Goal: Task Accomplishment & Management: Use online tool/utility

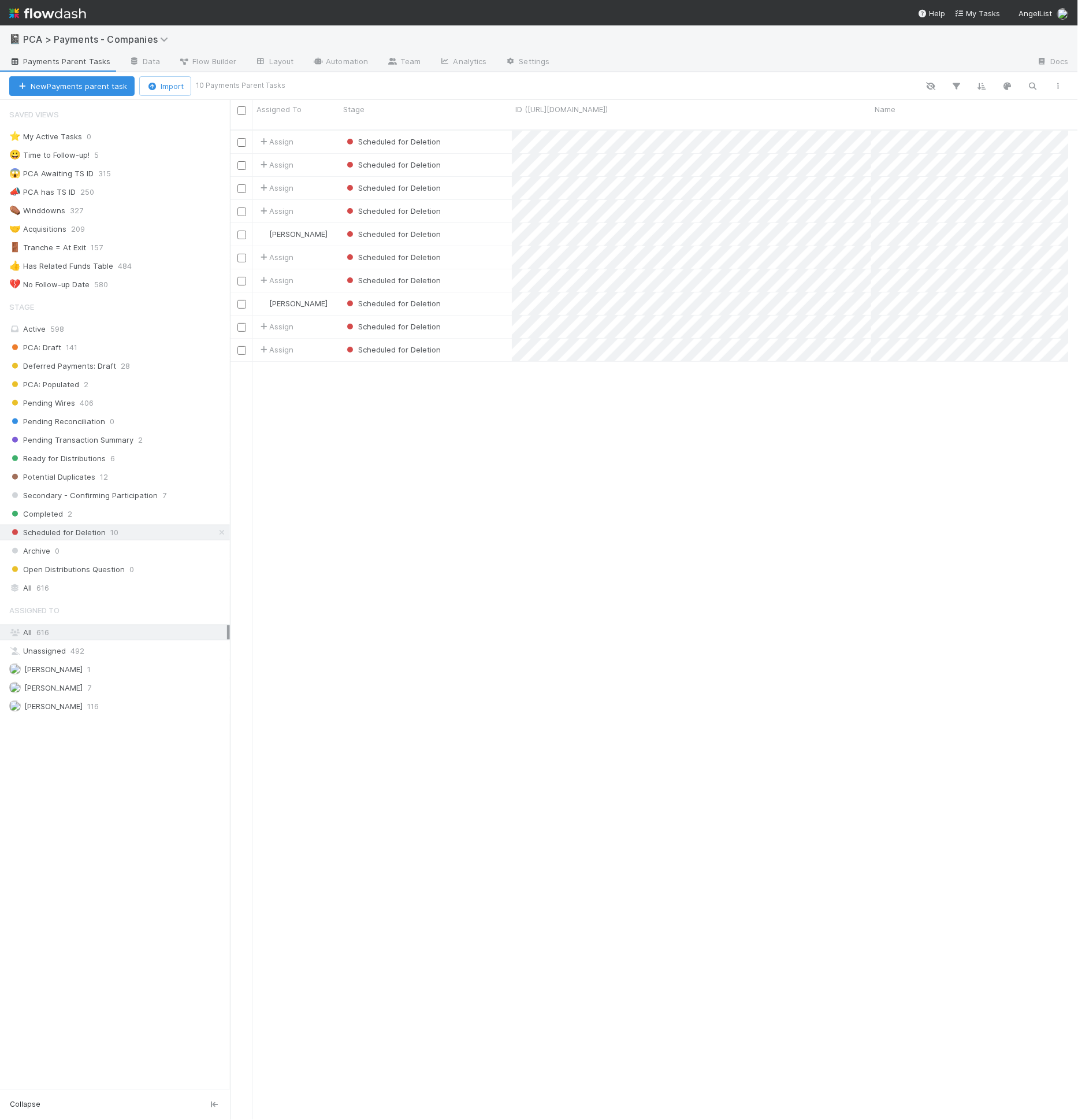
scroll to position [990, 829]
click at [480, 138] on div "Scheduled for Deletion" at bounding box center [425, 142] width 172 height 22
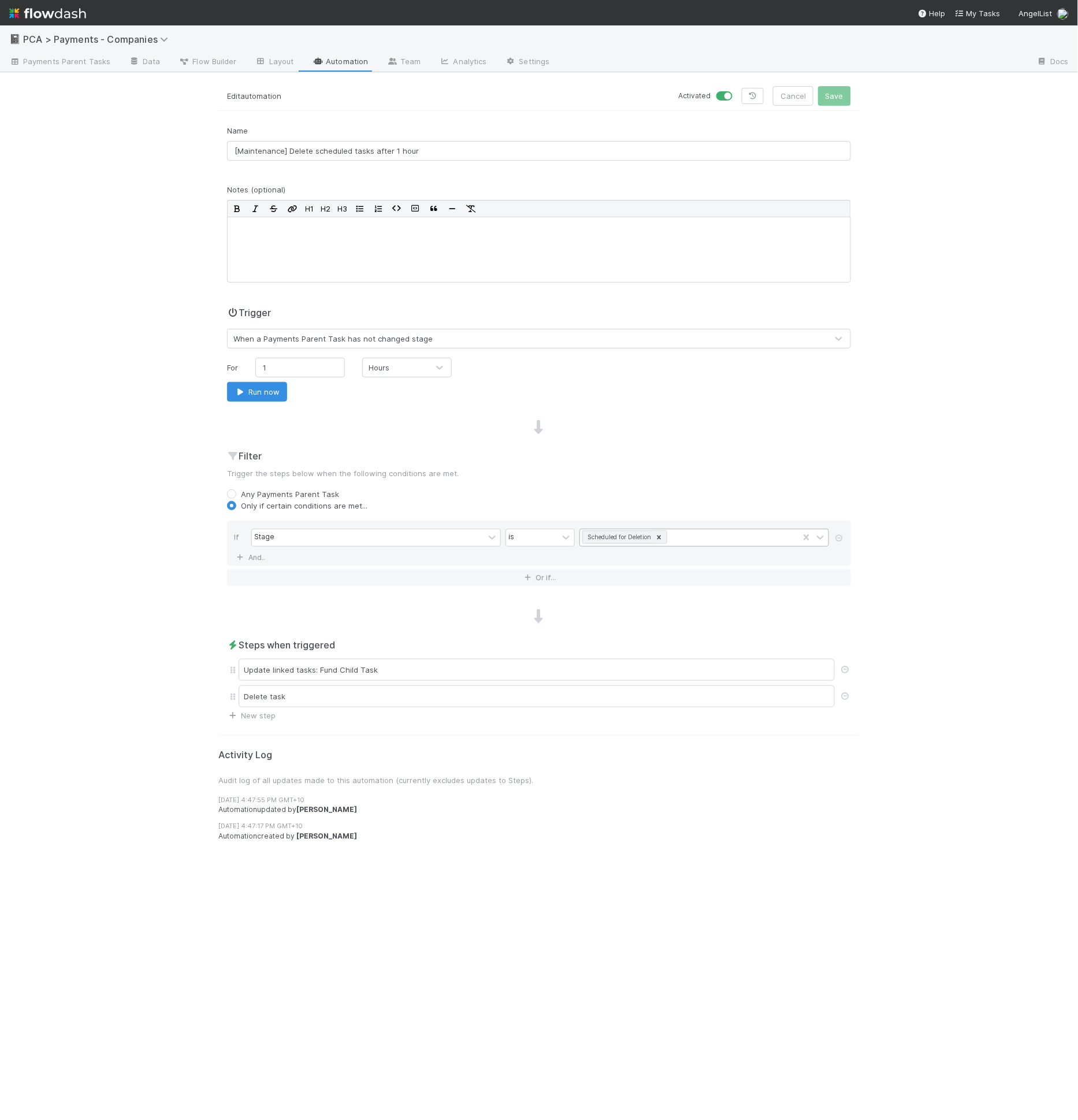
click at [661, 535] on icon at bounding box center [659, 537] width 8 height 8
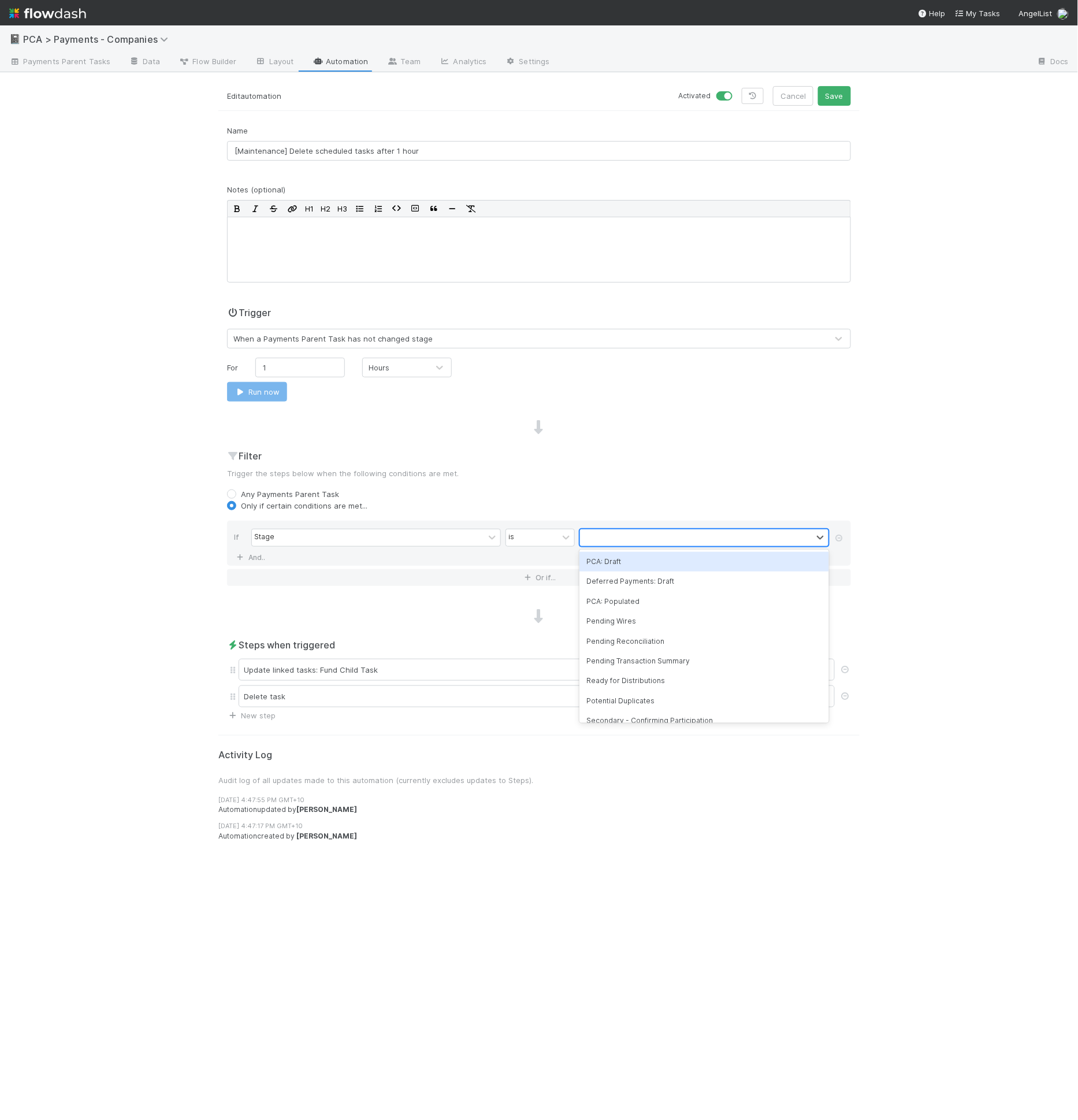
click at [659, 538] on div at bounding box center [696, 538] width 232 height 17
type input "sched"
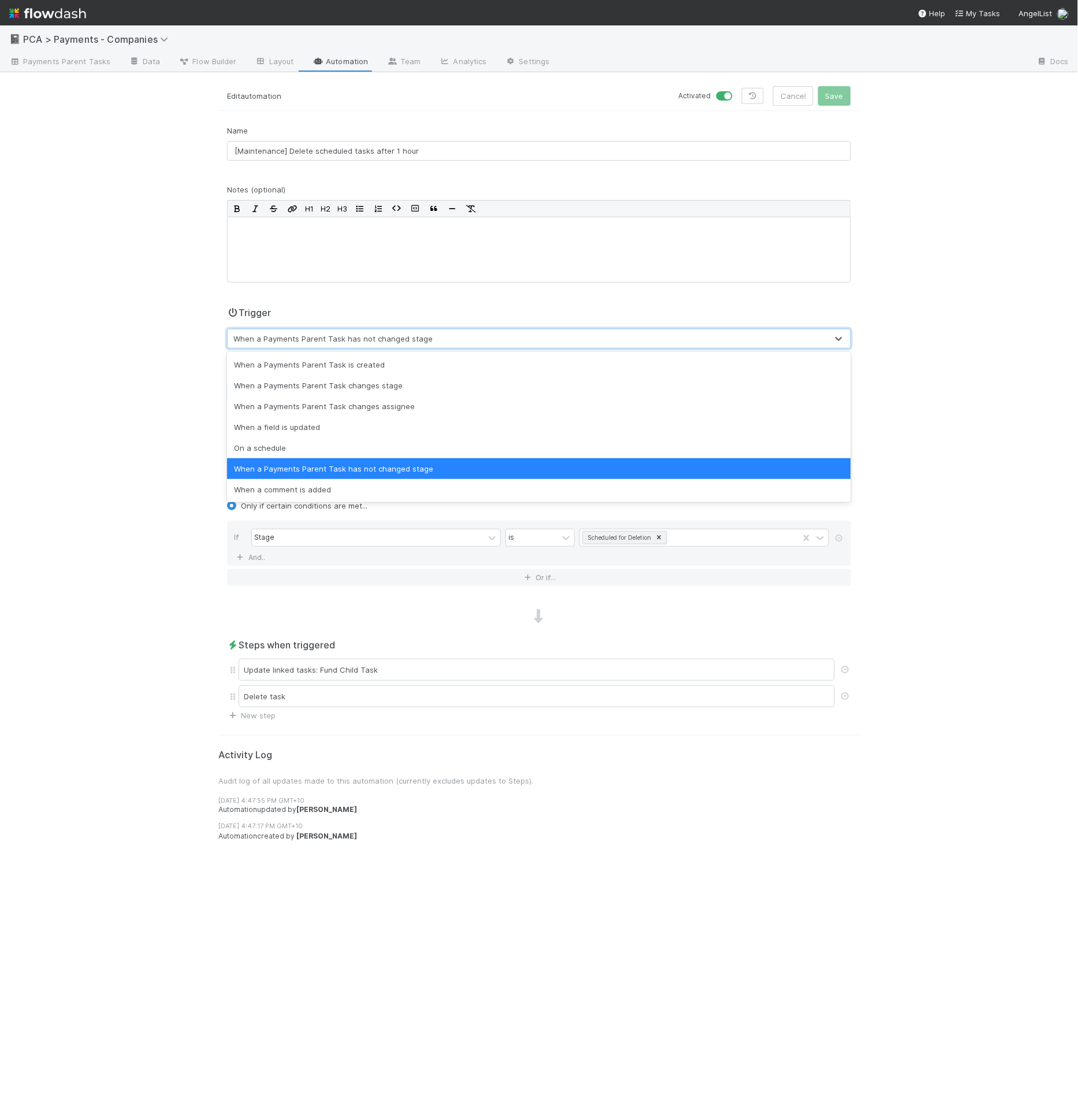
click at [353, 331] on div "When a Payments Parent Task has not changed stage" at bounding box center [527, 338] width 600 height 18
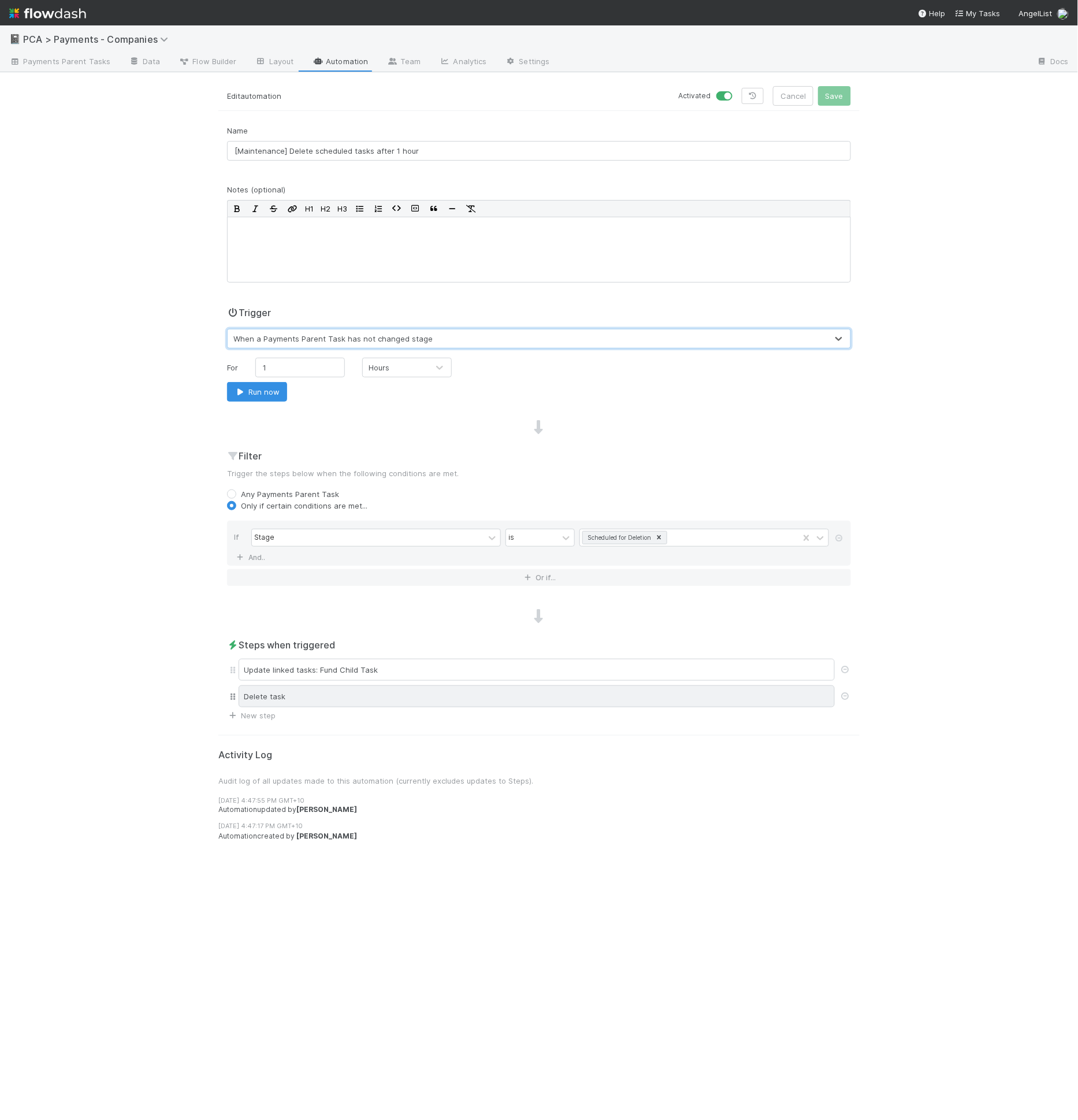
click at [452, 694] on div "Delete task" at bounding box center [536, 697] width 596 height 22
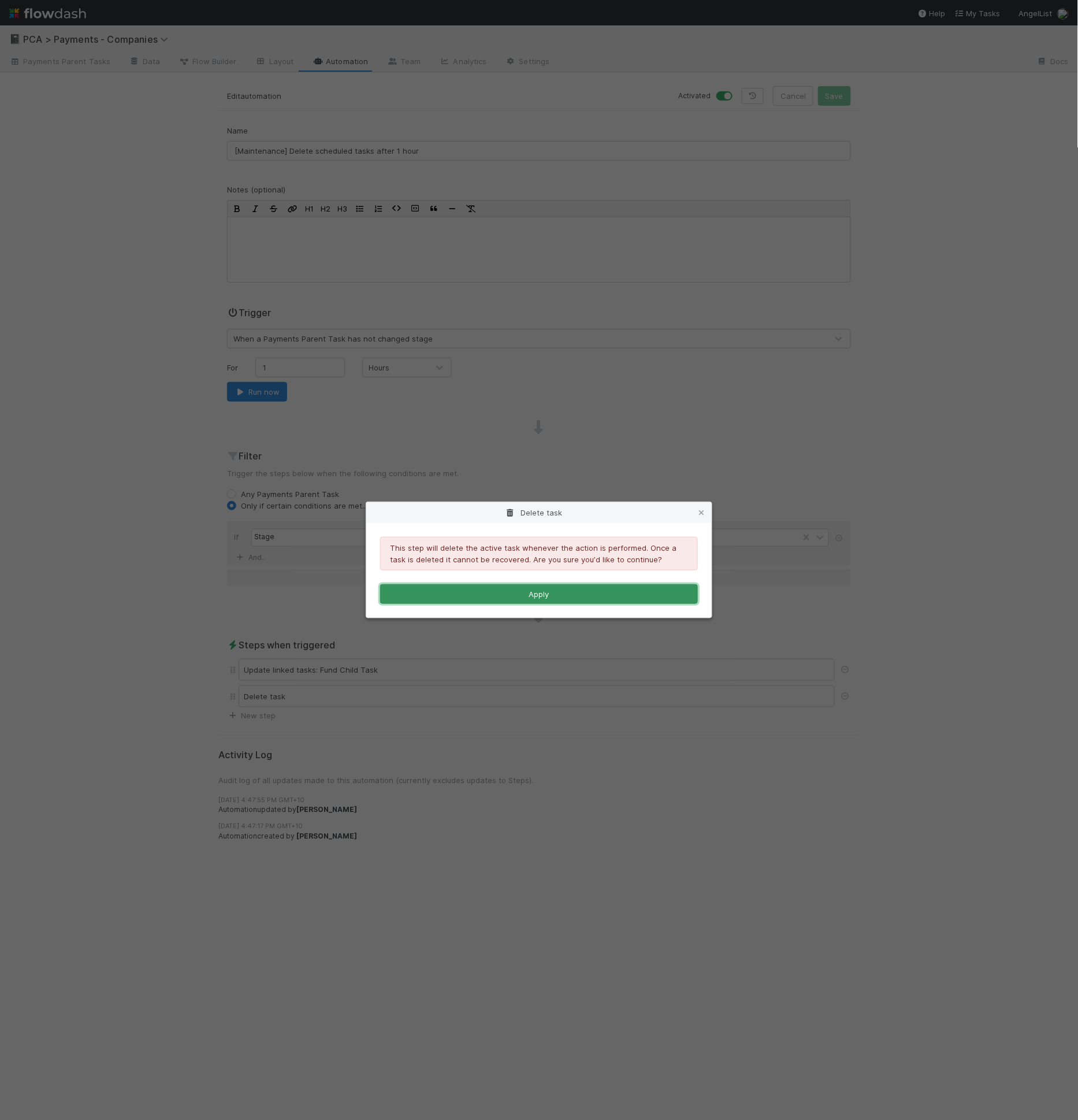
click at [581, 595] on button "Apply" at bounding box center [539, 594] width 318 height 20
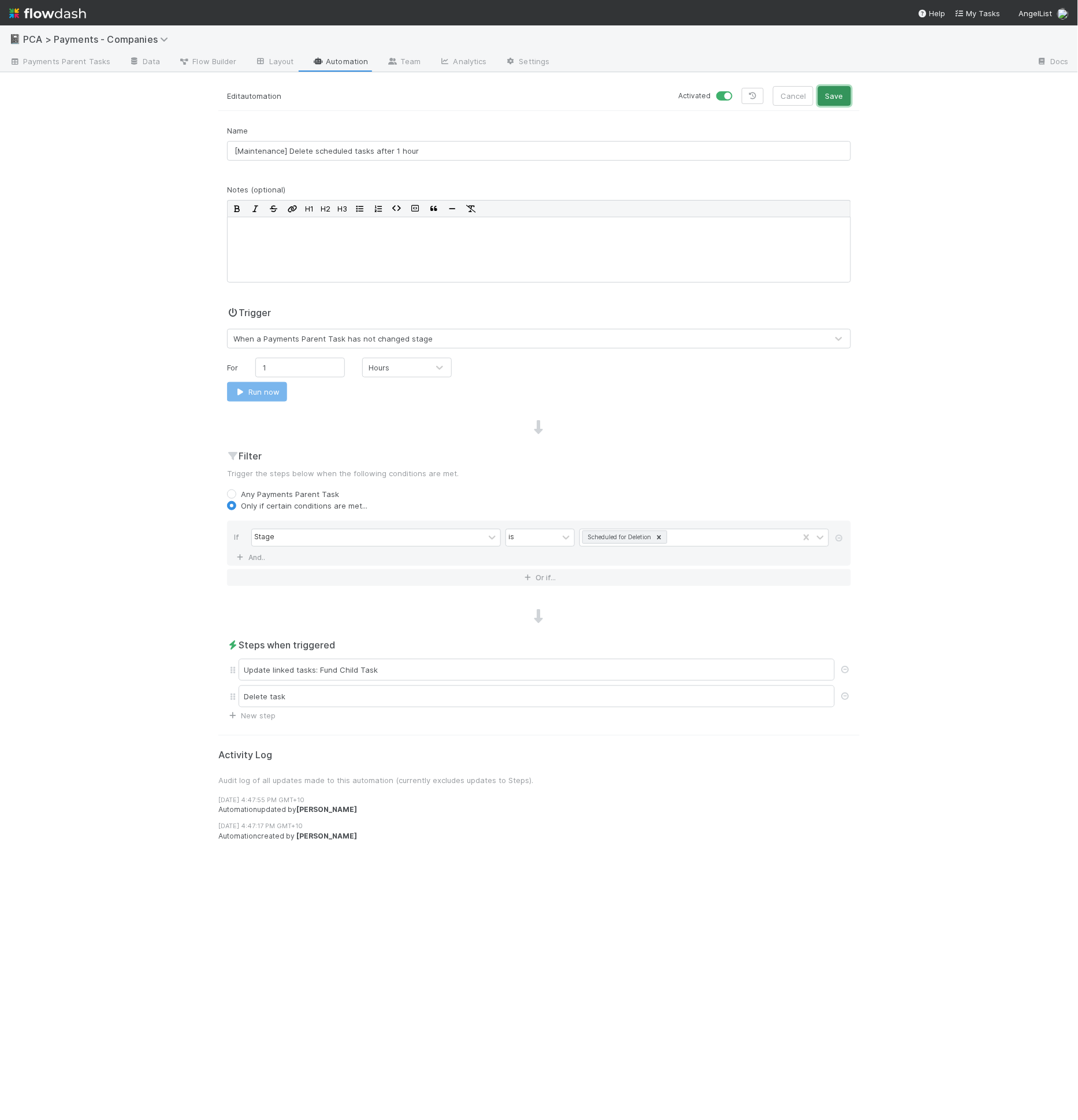
click at [830, 98] on button "Save" at bounding box center [834, 96] width 33 height 20
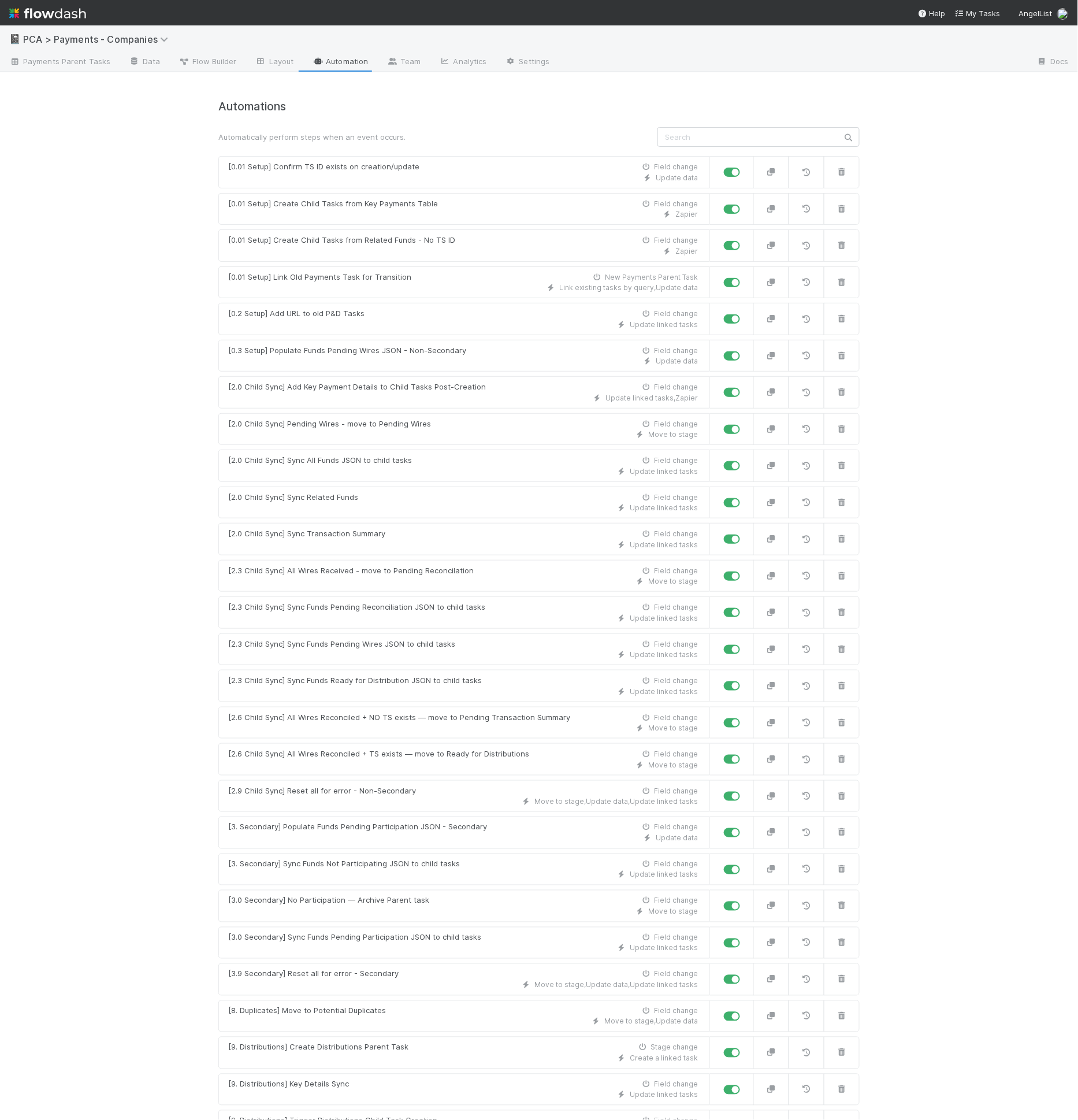
drag, startPoint x: 725, startPoint y: 181, endPoint x: 728, endPoint y: 176, distance: 5.8
